Goal: Check status: Check status

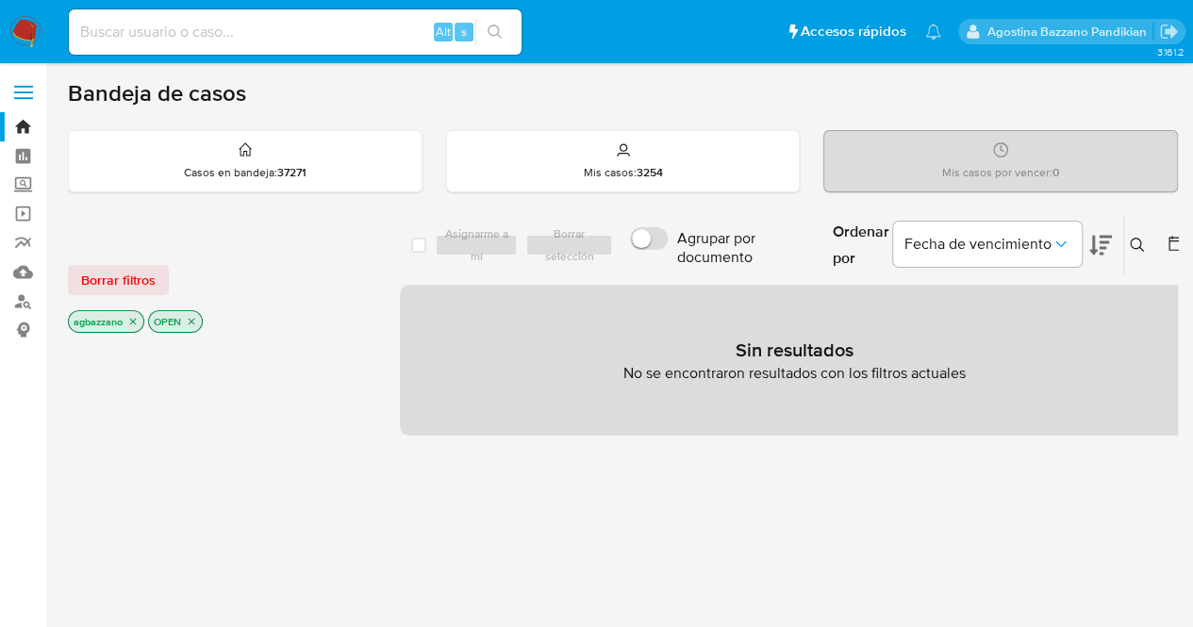
click at [211, 26] on input at bounding box center [295, 32] width 453 height 25
paste input "70187753"
type input "70187753"
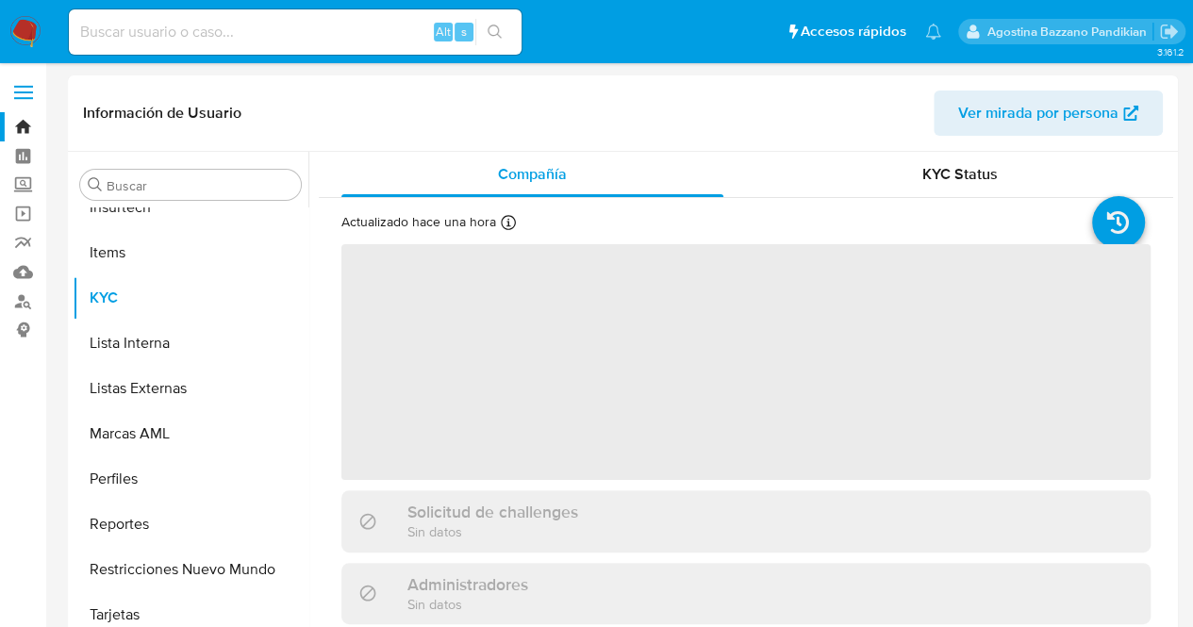
scroll to position [933, 0]
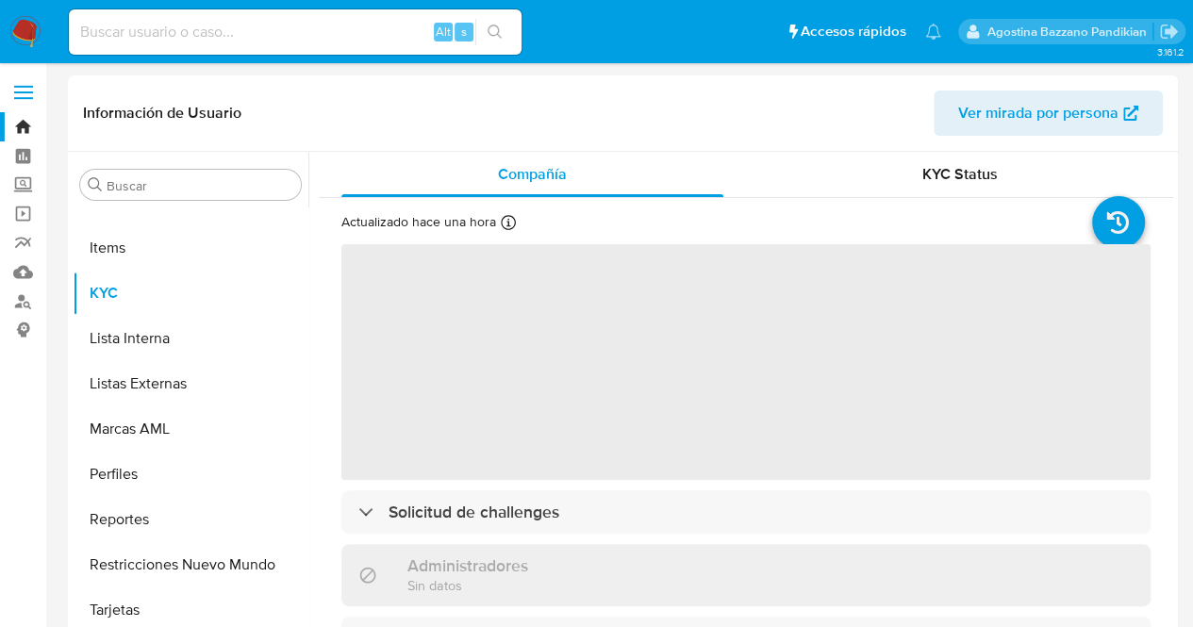
select select "10"
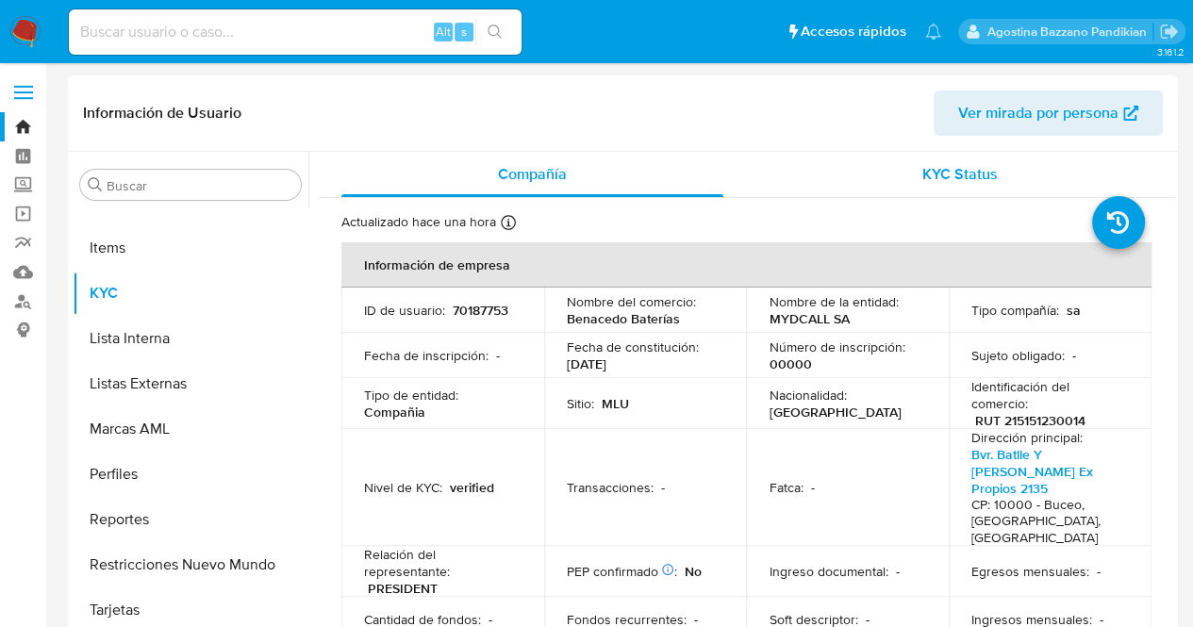
click at [867, 175] on div "KYC Status" at bounding box center [960, 174] width 382 height 45
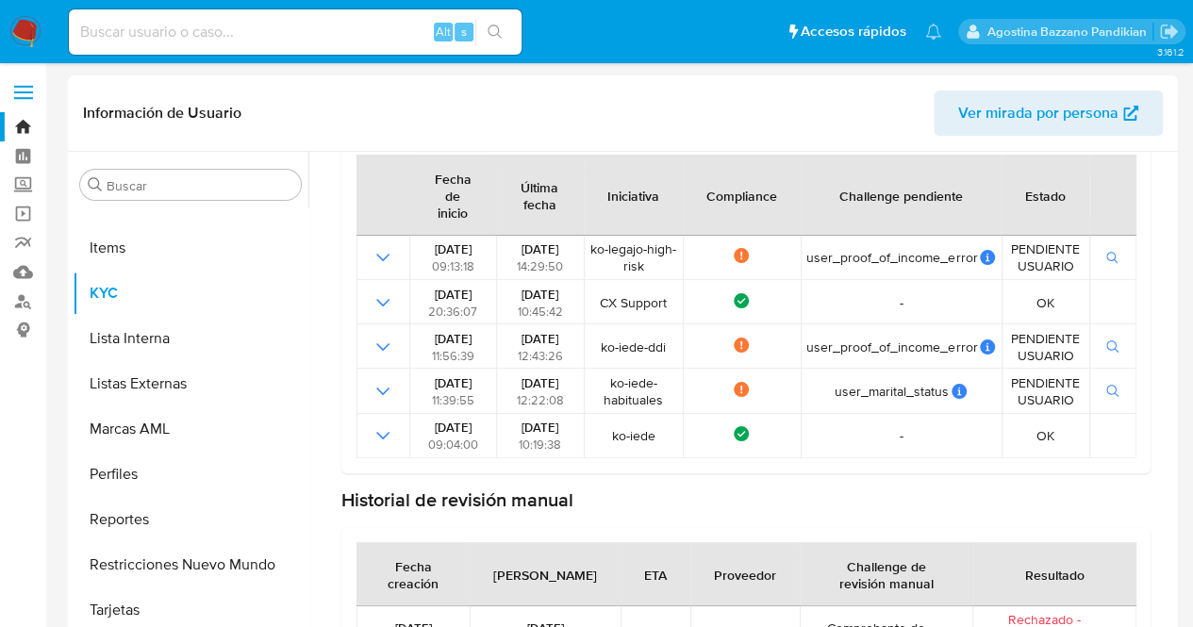
scroll to position [239, 0]
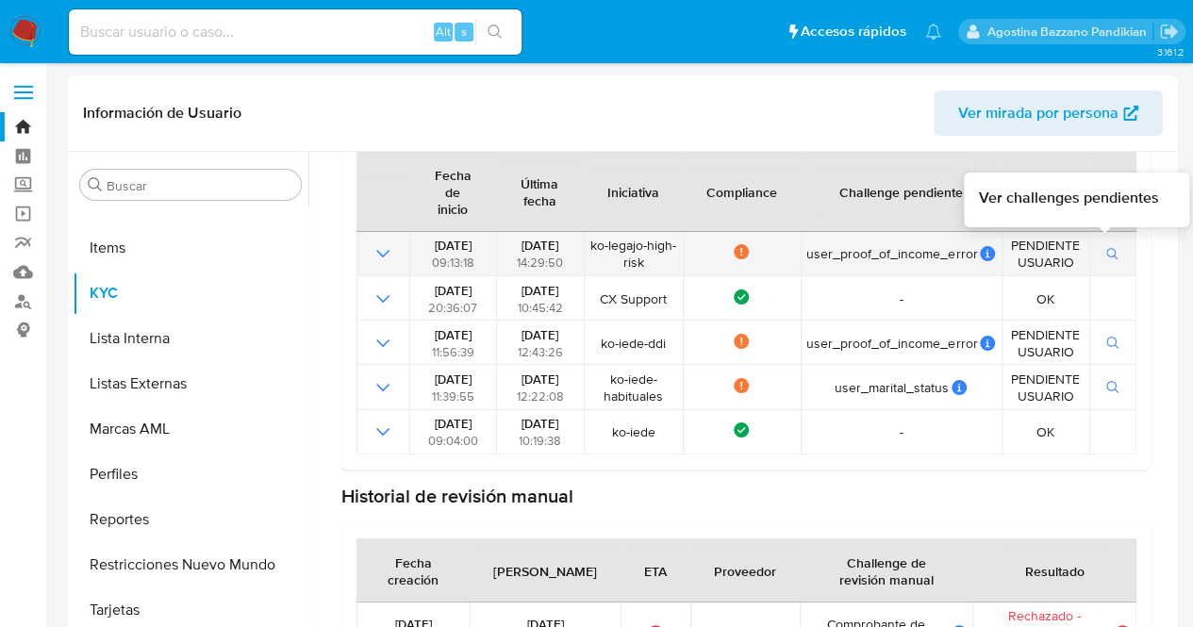
click at [1109, 248] on icon "button" at bounding box center [1113, 254] width 13 height 13
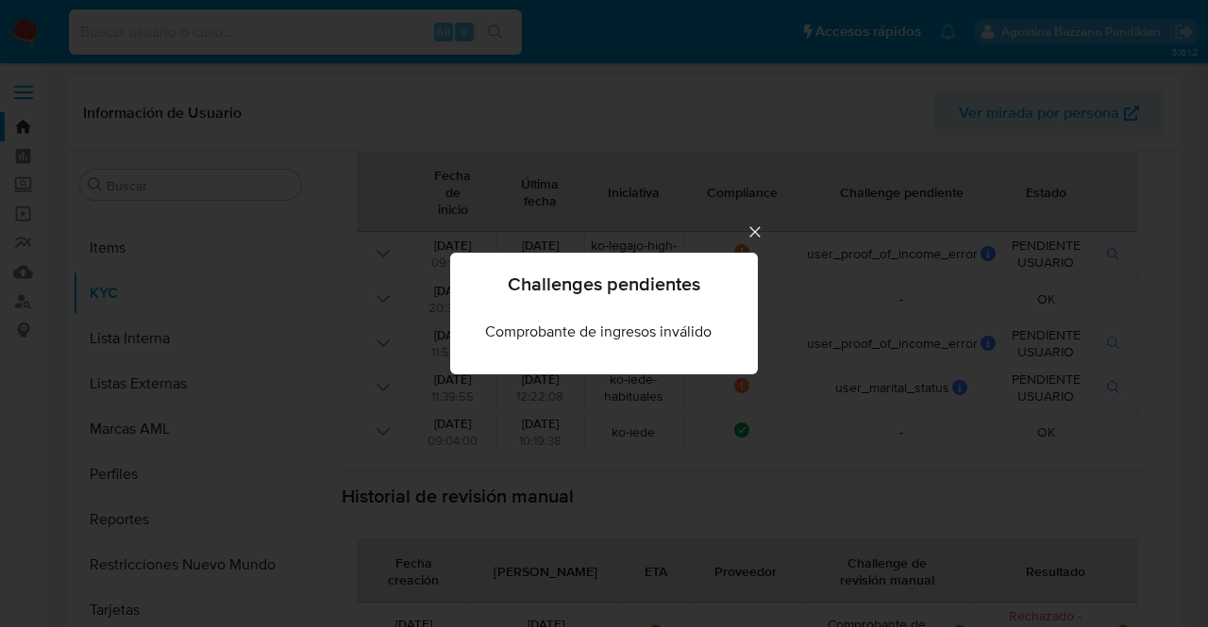
click at [757, 225] on icon "Cerrar" at bounding box center [754, 232] width 19 height 19
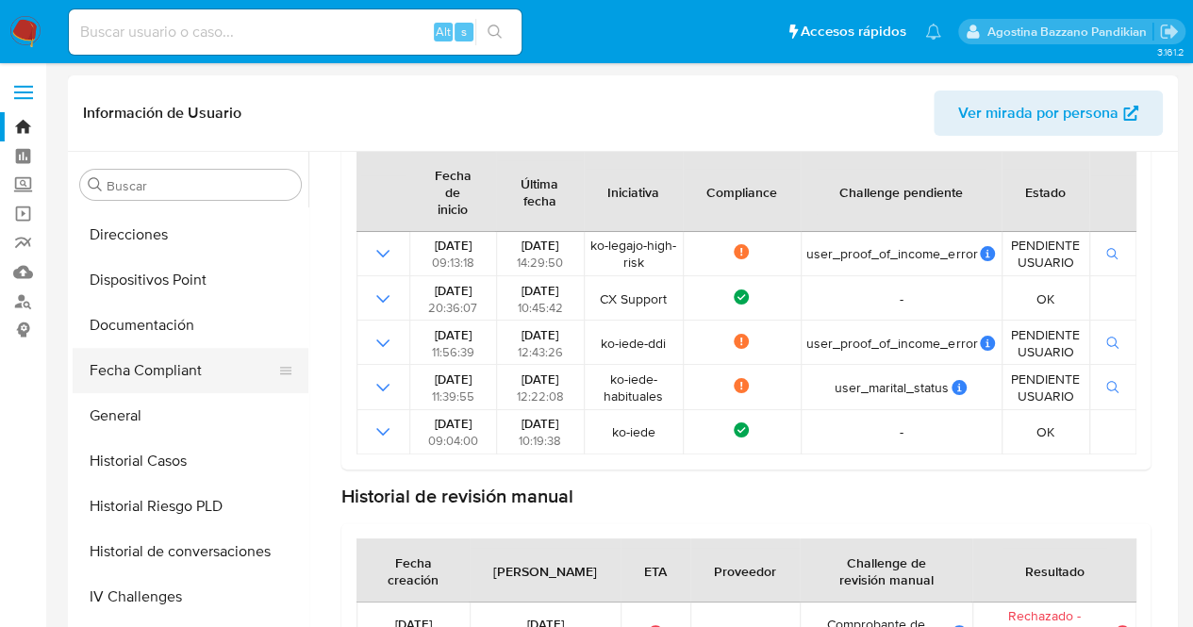
scroll to position [449, 0]
click at [217, 321] on button "Documentación" at bounding box center [183, 324] width 221 height 45
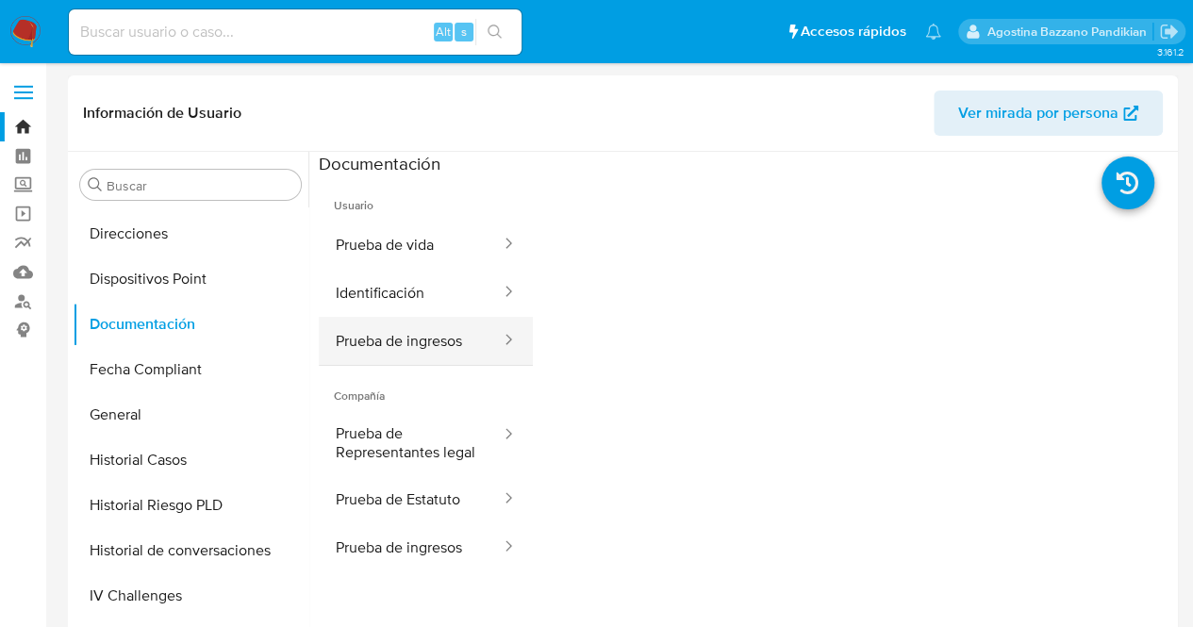
click at [468, 342] on button "Prueba de ingresos" at bounding box center [411, 341] width 184 height 48
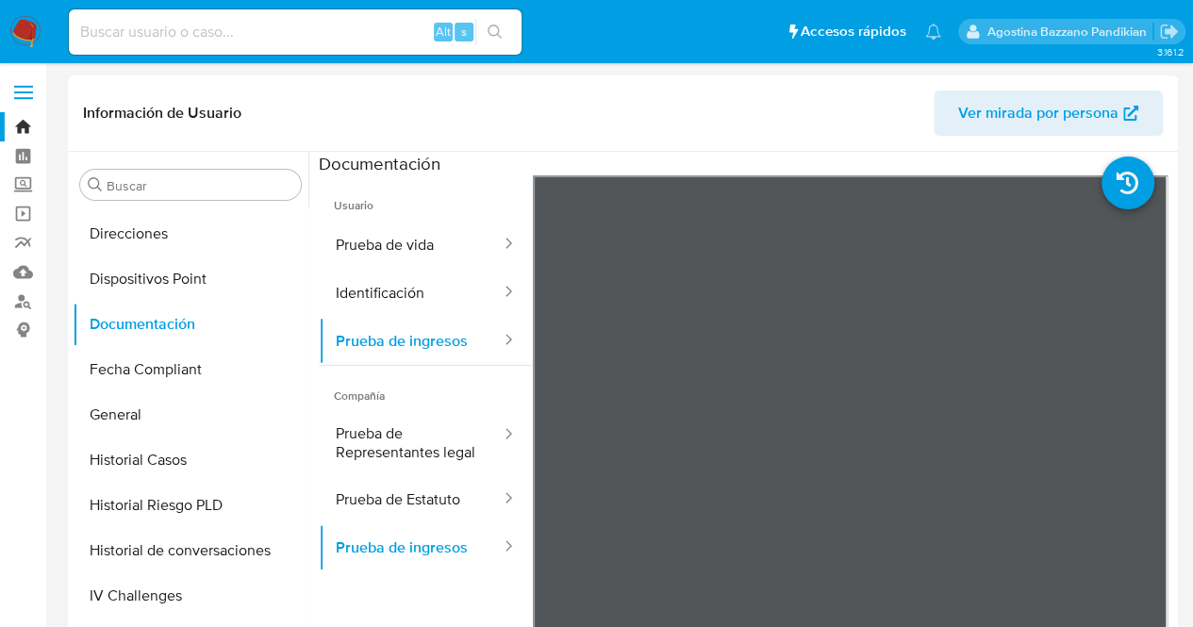
scroll to position [933, 0]
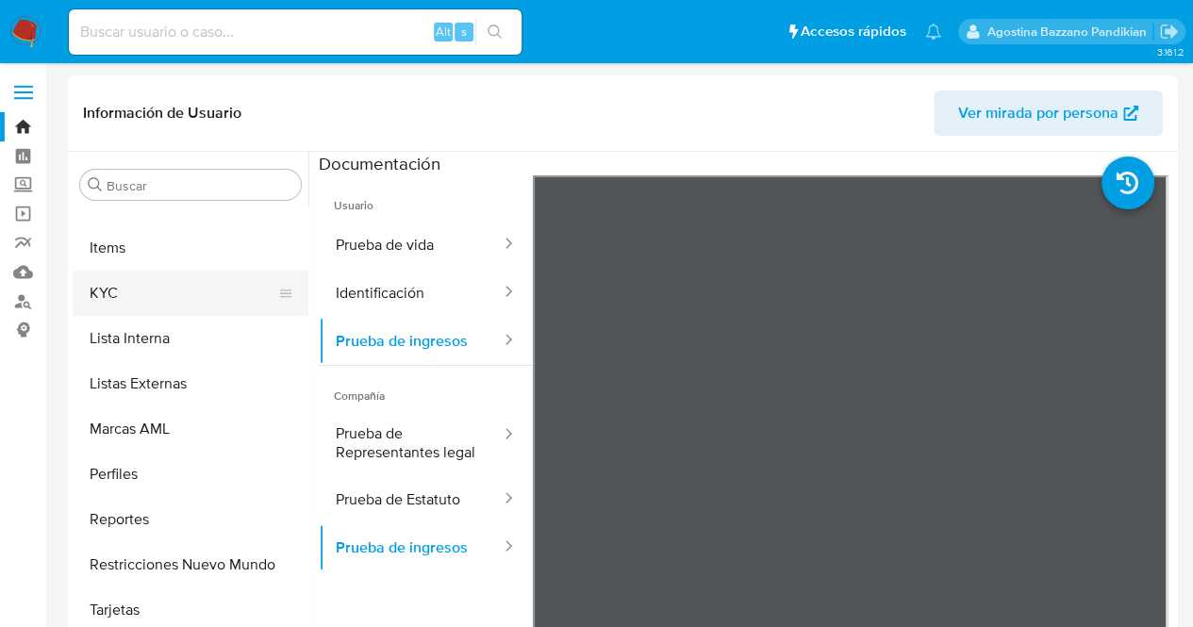
click at [158, 299] on button "KYC" at bounding box center [183, 293] width 221 height 45
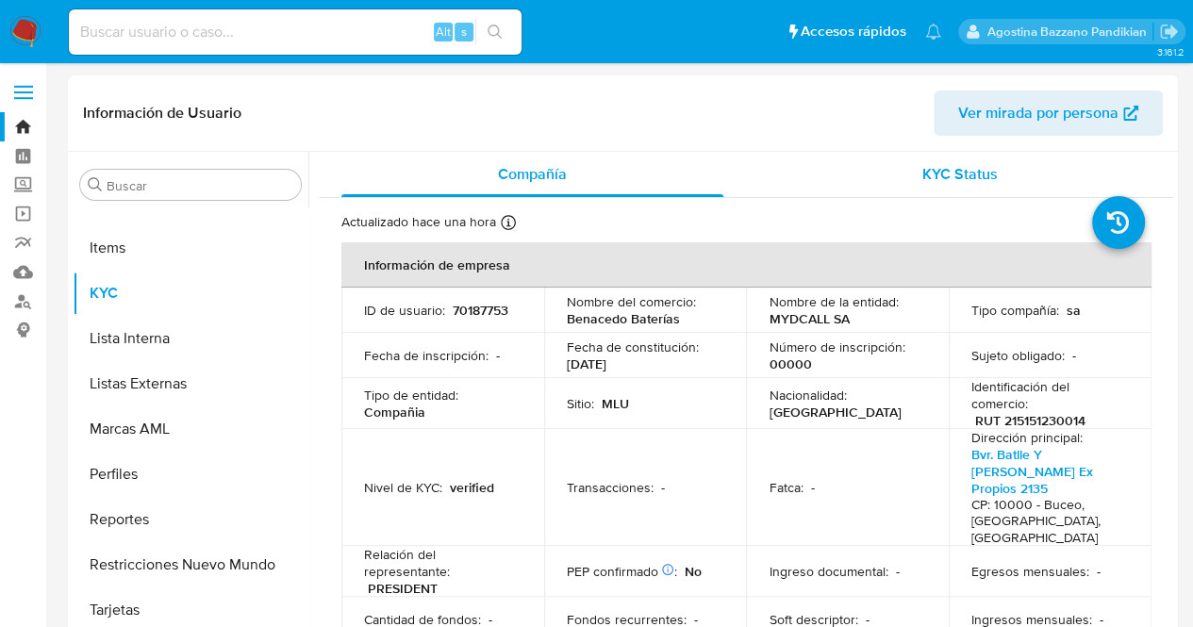
click at [951, 190] on div "KYC Status" at bounding box center [960, 174] width 382 height 45
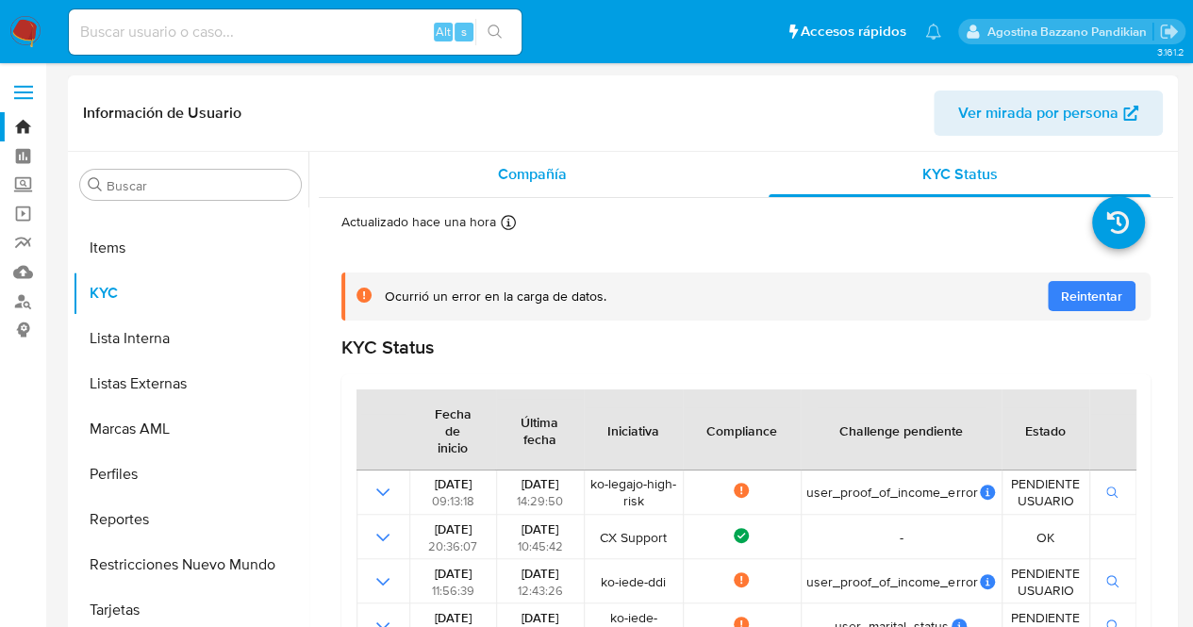
click at [521, 163] on span "Compañía" at bounding box center [532, 174] width 69 height 22
